Goal: Find contact information: Find contact information

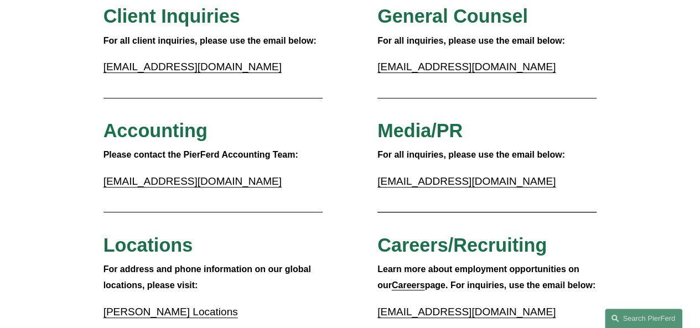
scroll to position [240, 0]
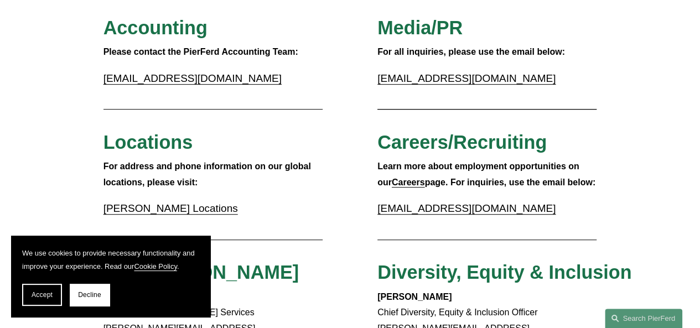
drag, startPoint x: 431, startPoint y: 129, endPoint x: 392, endPoint y: 138, distance: 40.8
click at [392, 138] on span "Careers/Recruiting" at bounding box center [461, 142] width 169 height 21
click at [392, 187] on strong "Careers" at bounding box center [408, 182] width 33 height 9
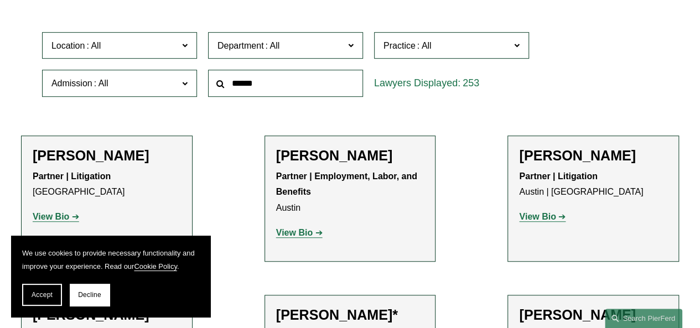
scroll to position [315, 0]
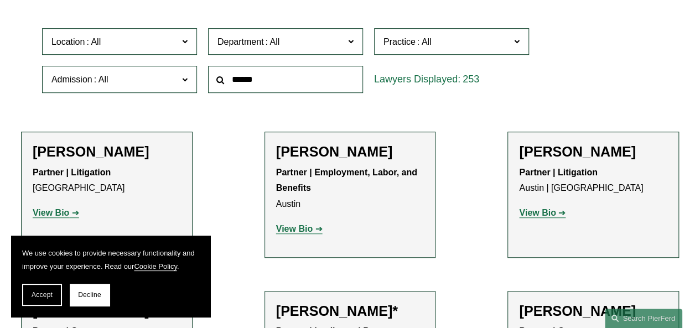
click at [251, 72] on input "text" at bounding box center [285, 79] width 155 height 27
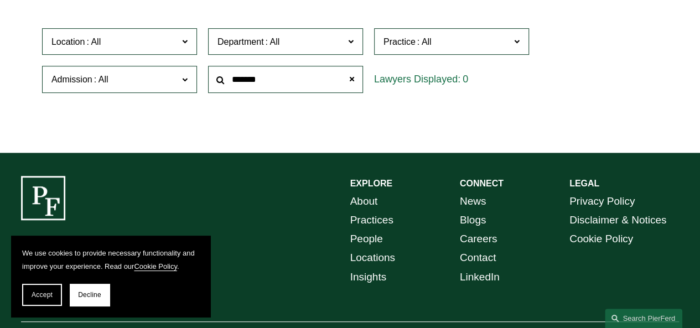
click at [263, 75] on input "*******" at bounding box center [285, 79] width 155 height 27
type input "*"
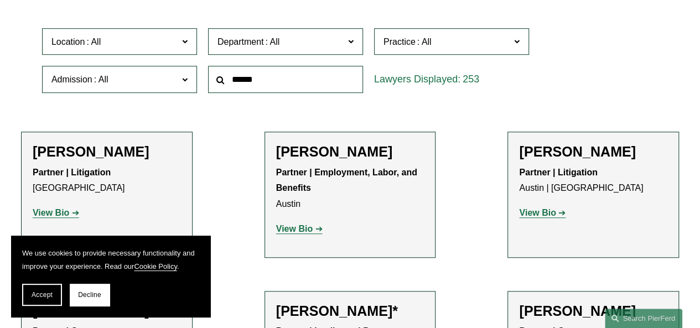
scroll to position [0, 0]
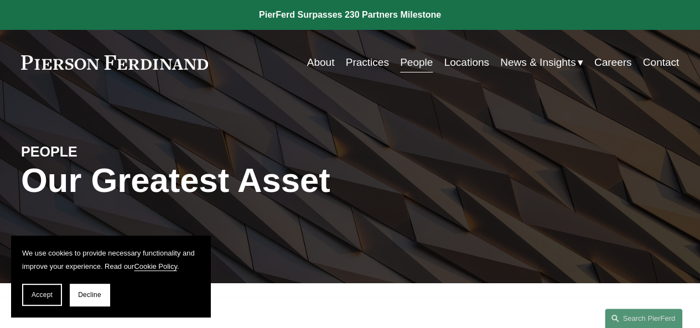
click at [596, 59] on link "Careers" at bounding box center [613, 62] width 38 height 21
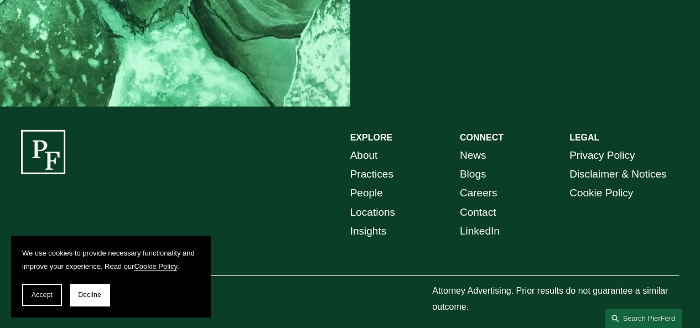
scroll to position [1572, 0]
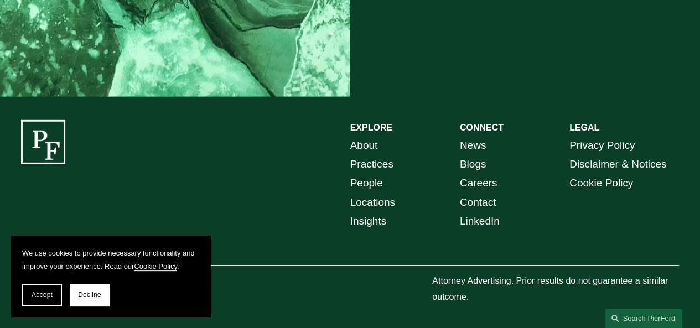
click at [361, 143] on link "About" at bounding box center [364, 145] width 28 height 19
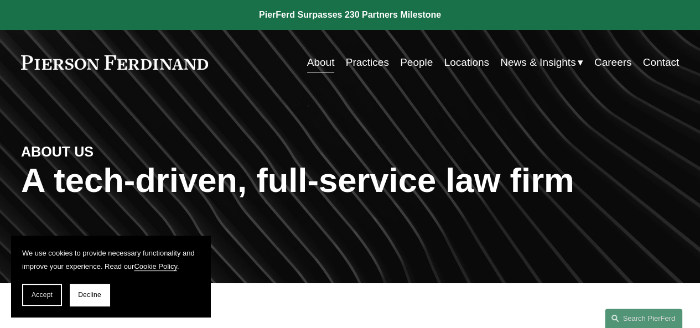
click at [361, 55] on link "Practices" at bounding box center [367, 62] width 43 height 21
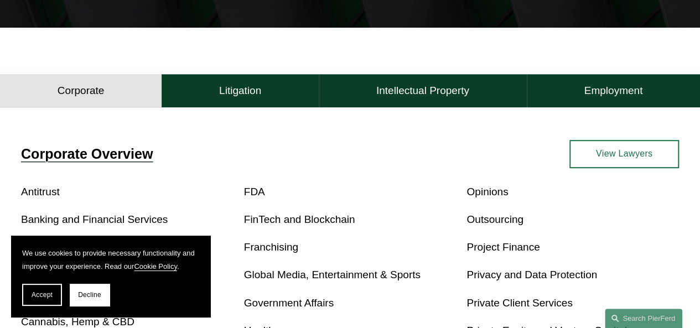
scroll to position [810, 0]
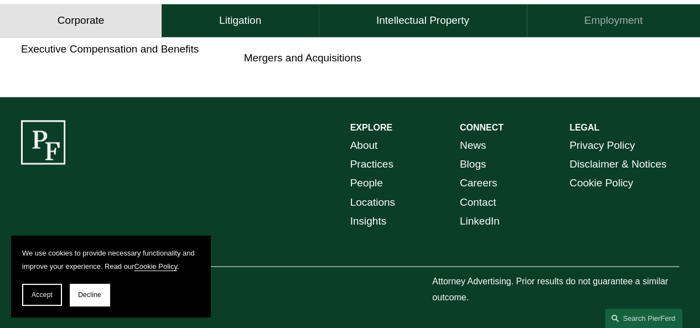
click at [571, 15] on button "Employment" at bounding box center [613, 20] width 173 height 33
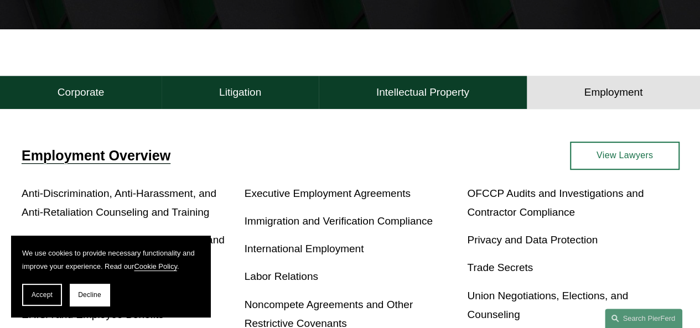
click at [595, 23] on article "PRACTICES Providing innovative legal solutions Employment Corporate Litigation …" at bounding box center [350, 77] width 700 height 663
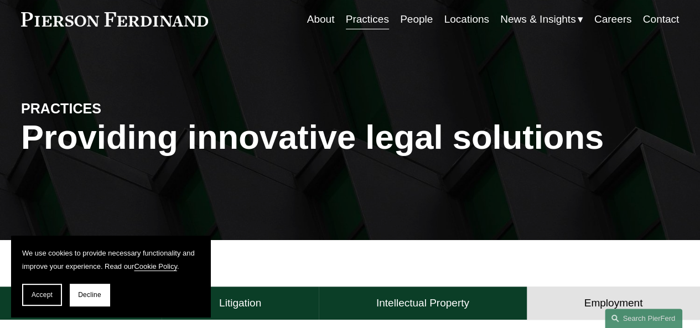
scroll to position [0, 0]
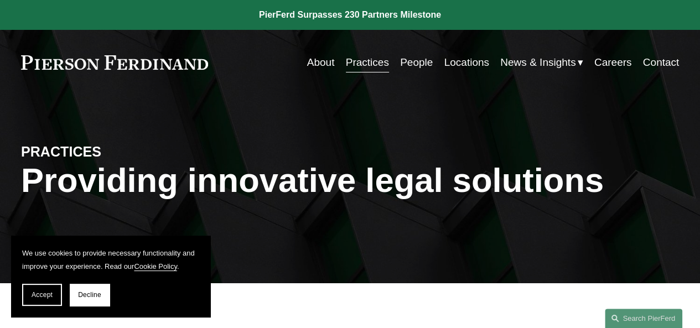
click at [414, 67] on link "People" at bounding box center [416, 62] width 33 height 21
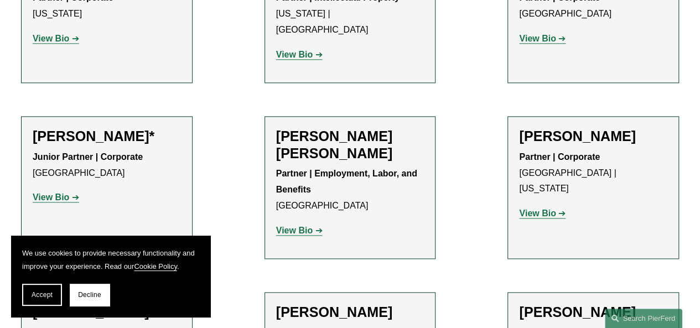
scroll to position [168, 0]
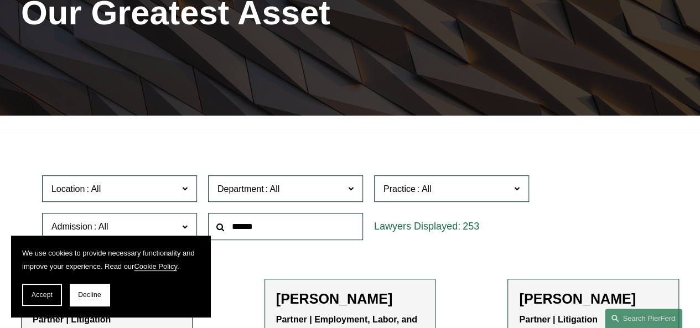
click at [298, 194] on span "Department" at bounding box center [280, 188] width 127 height 15
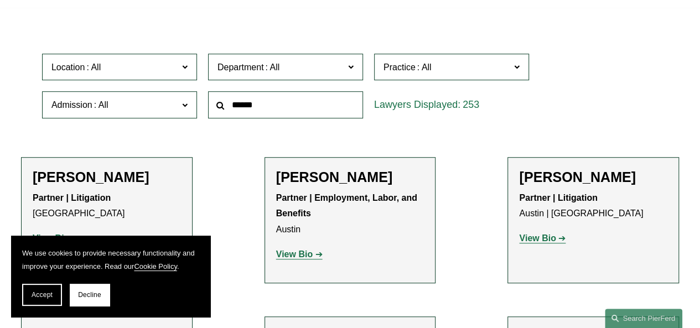
scroll to position [291, 0]
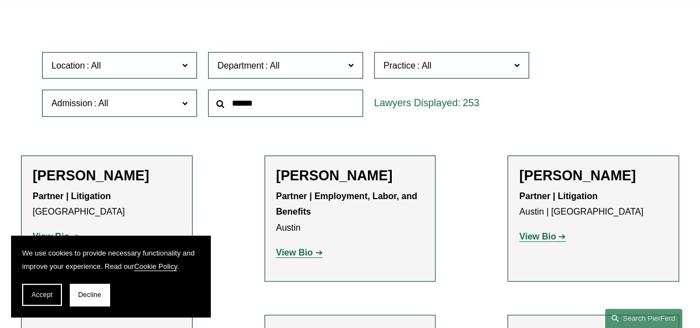
click at [0, 0] on link "Corporate" at bounding box center [0, 0] width 0 height 0
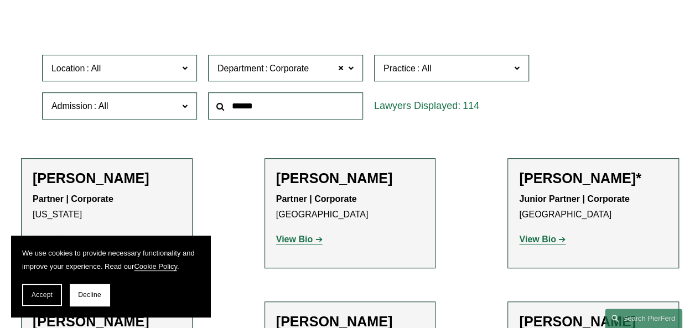
scroll to position [286, 0]
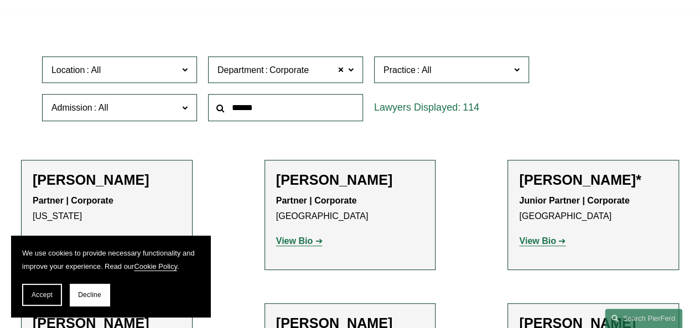
click at [267, 75] on span "Corporate" at bounding box center [285, 69] width 45 height 9
click at [0, 0] on link "Employment, Labor, and Benefits" at bounding box center [0, 0] width 0 height 0
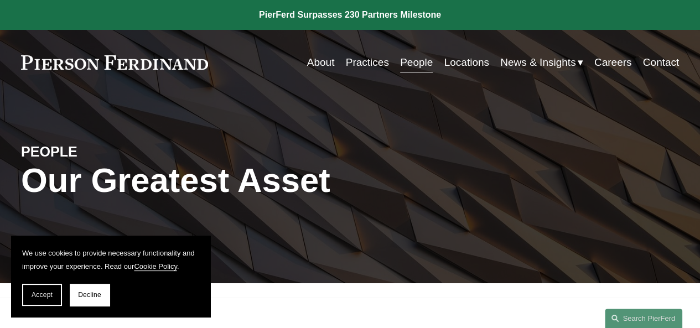
click at [646, 65] on link "Contact" at bounding box center [661, 62] width 37 height 21
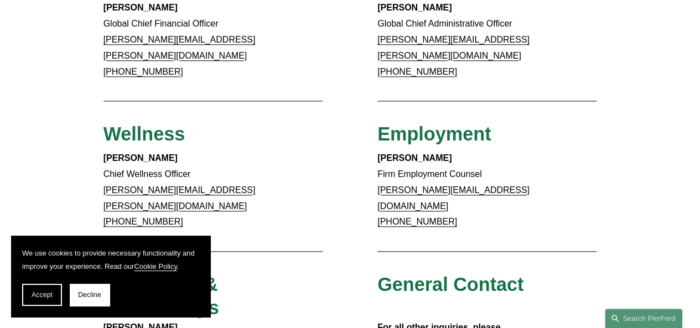
scroll to position [678, 0]
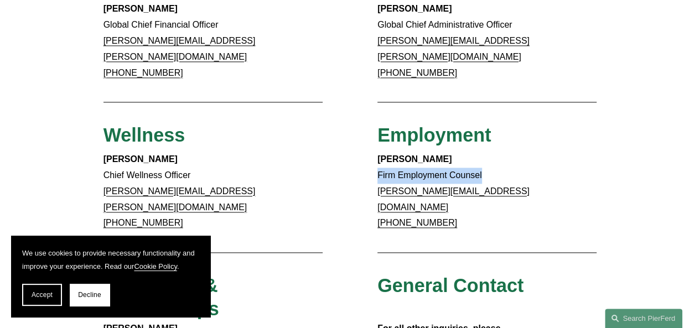
drag, startPoint x: 378, startPoint y: 150, endPoint x: 489, endPoint y: 146, distance: 111.2
click at [489, 152] on p "[PERSON_NAME] Firm Employment Counsel [PERSON_NAME][EMAIL_ADDRESS][DOMAIN_NAME]…" at bounding box center [486, 192] width 219 height 80
copy p "Firm Employment Counsel"
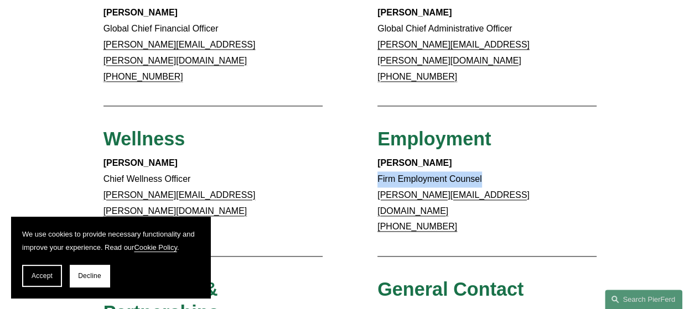
scroll to position [677, 0]
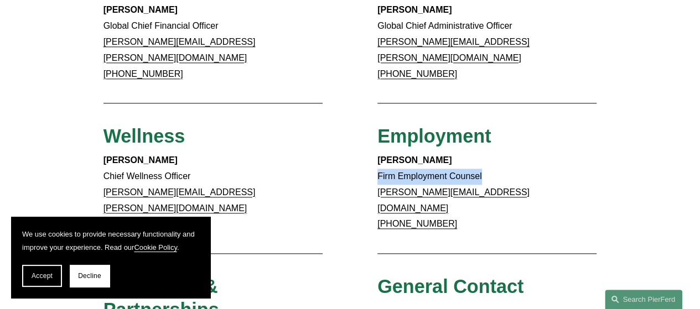
click at [403, 157] on p "[PERSON_NAME] Firm Employment Counsel [PERSON_NAME][EMAIL_ADDRESS][DOMAIN_NAME]…" at bounding box center [486, 193] width 219 height 80
drag, startPoint x: 372, startPoint y: 134, endPoint x: 470, endPoint y: 132, distance: 98.5
copy strong "[PERSON_NAME]"
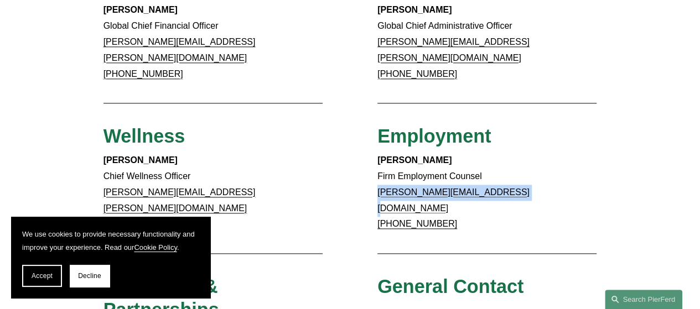
drag, startPoint x: 371, startPoint y: 170, endPoint x: 520, endPoint y: 169, distance: 149.3
copy link "[PERSON_NAME][EMAIL_ADDRESS][DOMAIN_NAME]"
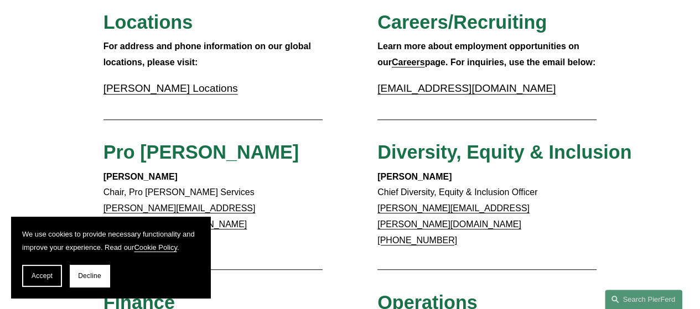
scroll to position [359, 0]
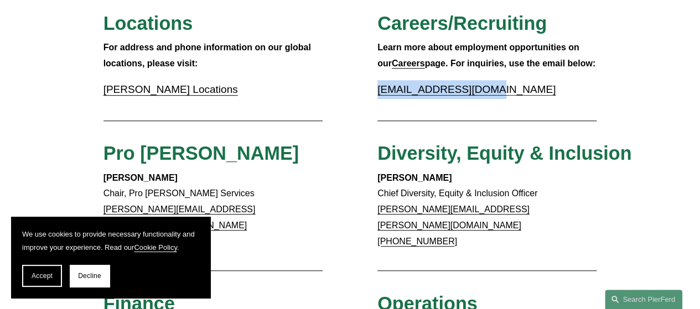
drag, startPoint x: 492, startPoint y: 93, endPoint x: 364, endPoint y: 102, distance: 128.7
click at [364, 102] on div "Client Inquiries For all client inquiries, please use the email below: [EMAIL_A…" at bounding box center [350, 287] width 700 height 1009
copy link "[EMAIL_ADDRESS][DOMAIN_NAME]"
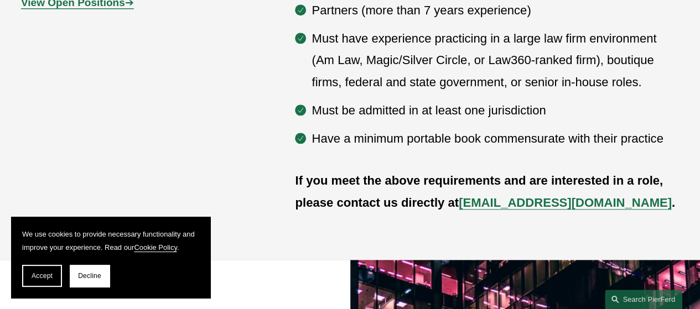
scroll to position [616, 0]
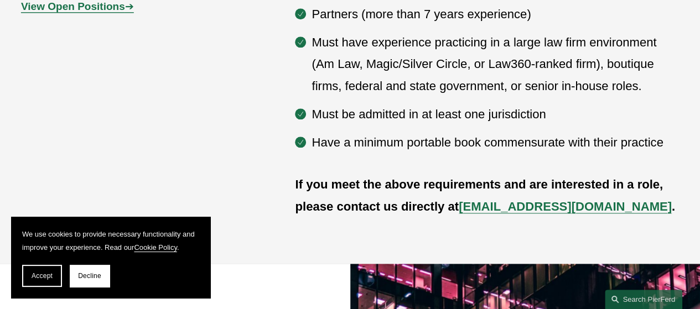
click at [95, 9] on strong "View Open Positions" at bounding box center [73, 7] width 104 height 12
